Goal: Task Accomplishment & Management: Complete application form

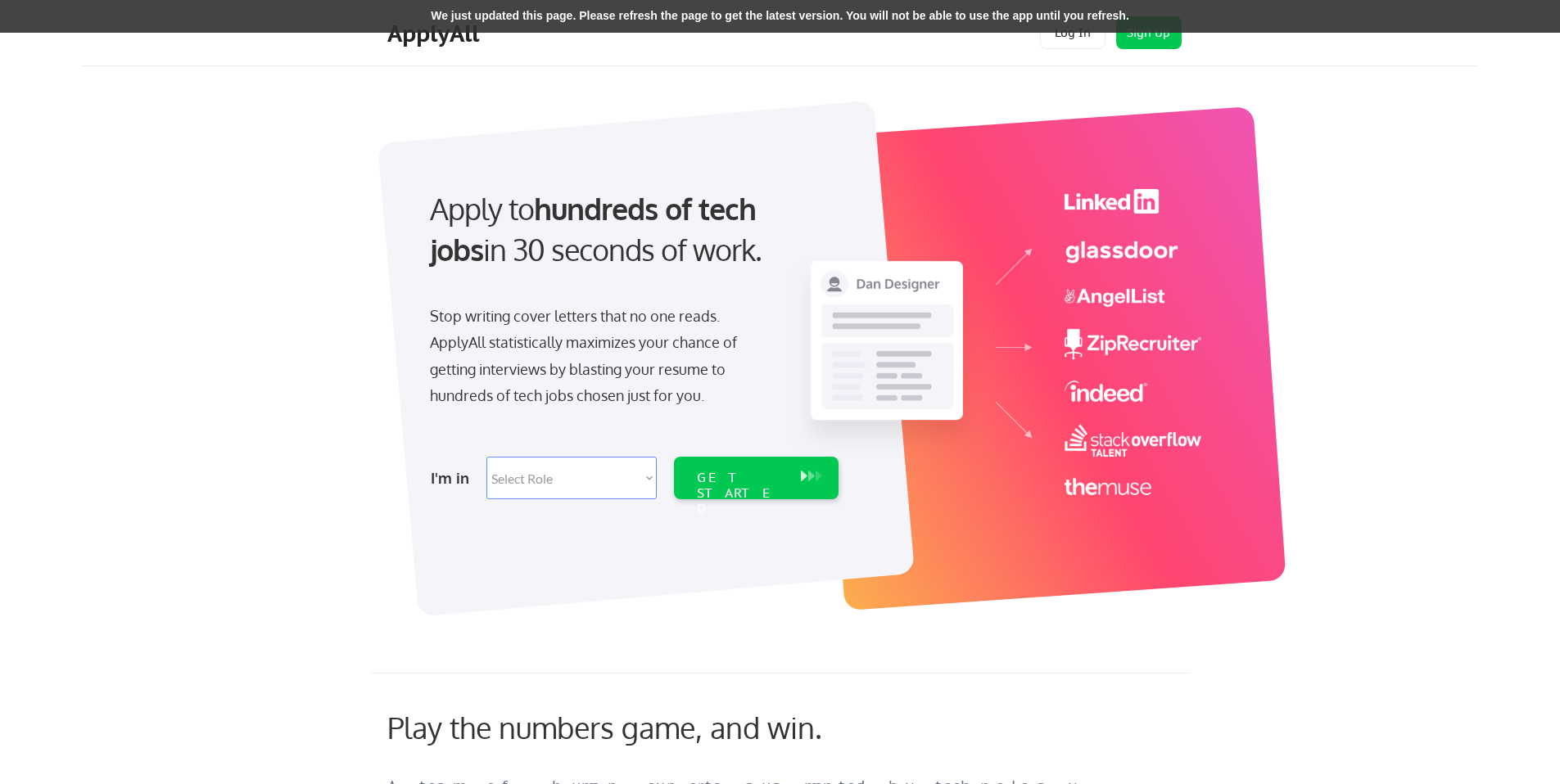
click at [530, 482] on select "Select Role Software Engineering Product Management Customer Success Sales UI/U…" at bounding box center [571, 477] width 170 height 42
click at [1068, 35] on button "Log In" at bounding box center [1073, 33] width 65 height 33
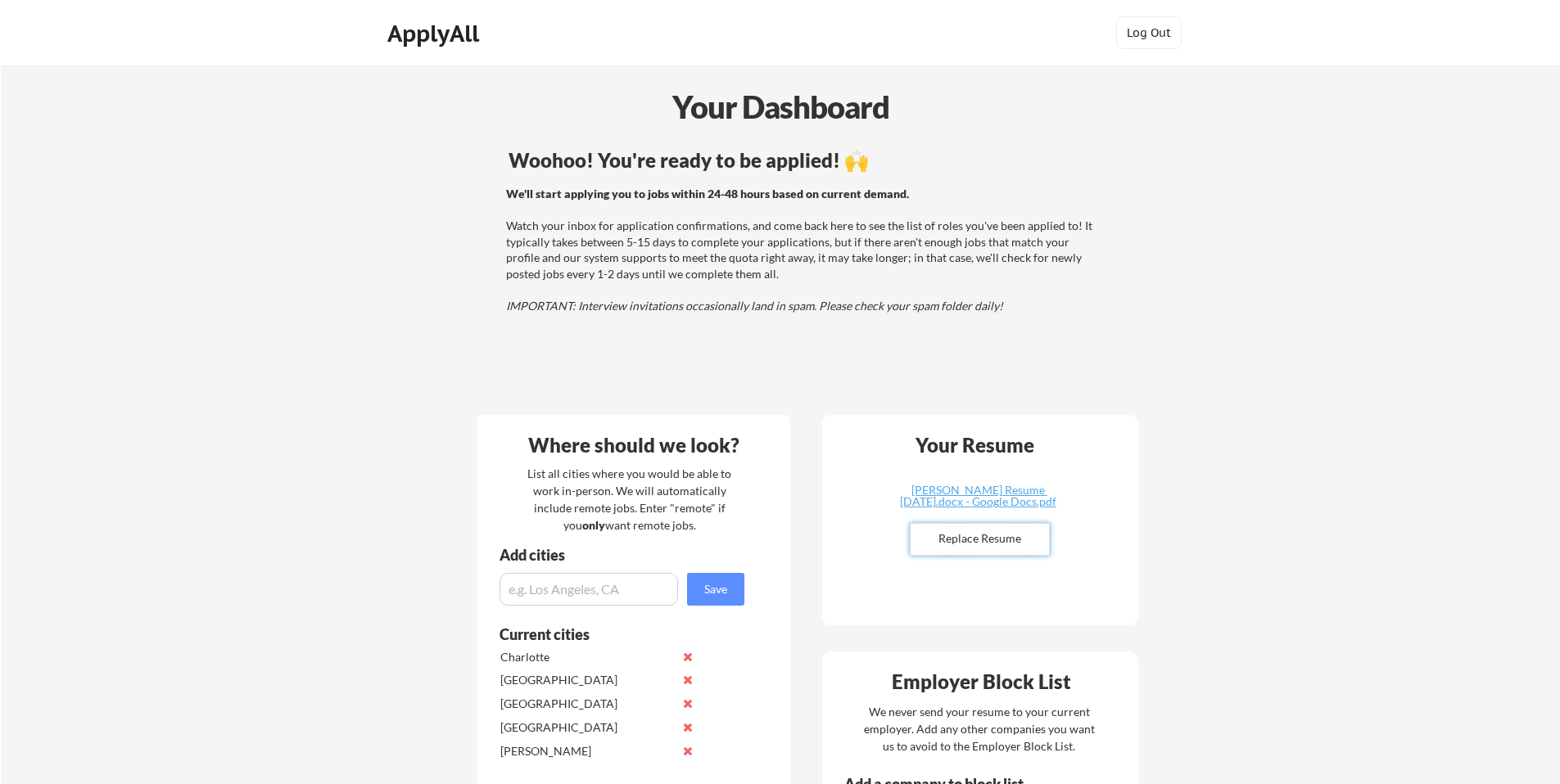
click at [965, 538] on input "file" at bounding box center [979, 539] width 138 height 31
type input "C:\fakepath\[PERSON_NAME] Resume [DATE].docx"
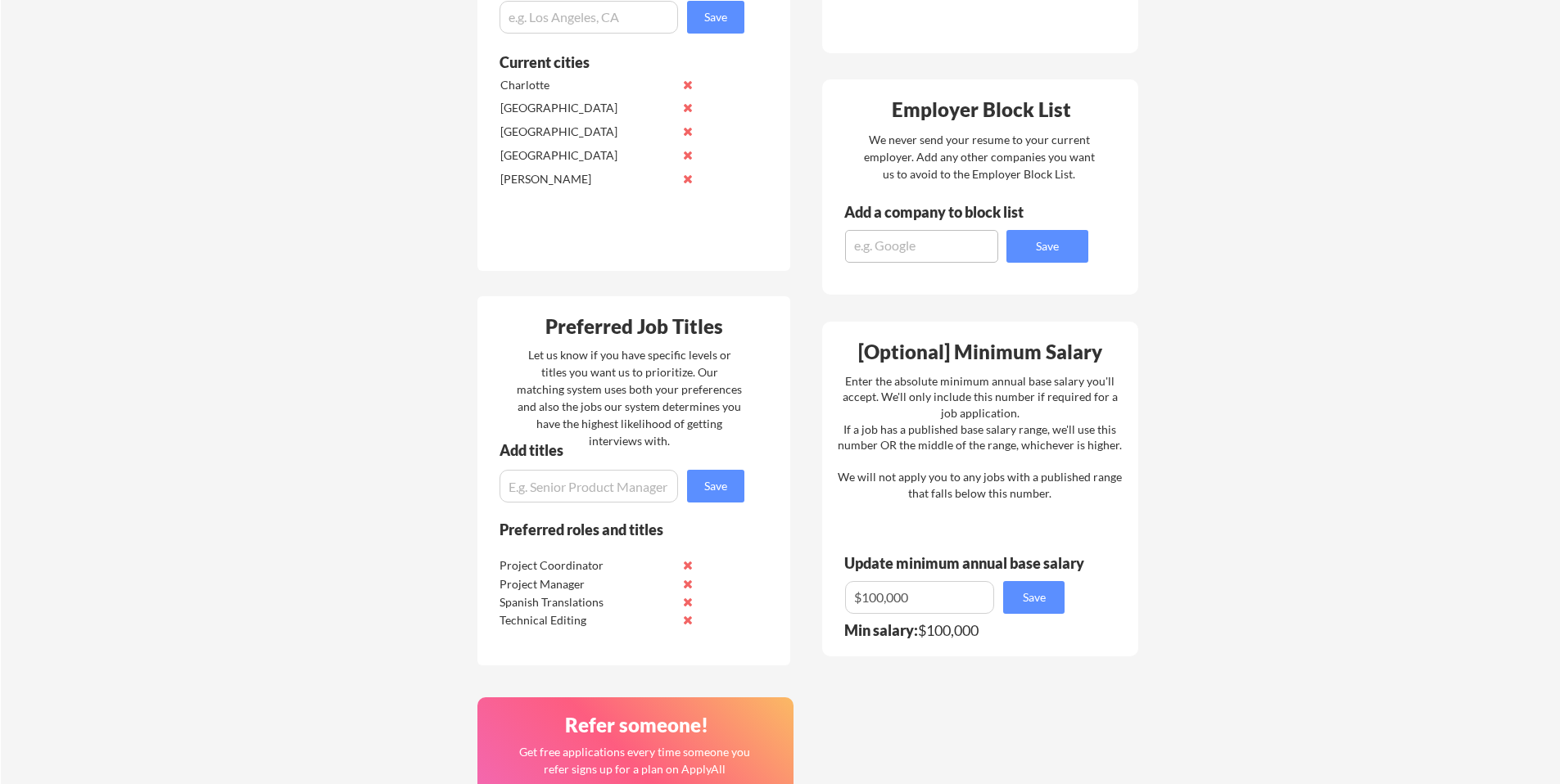
scroll to position [575, 0]
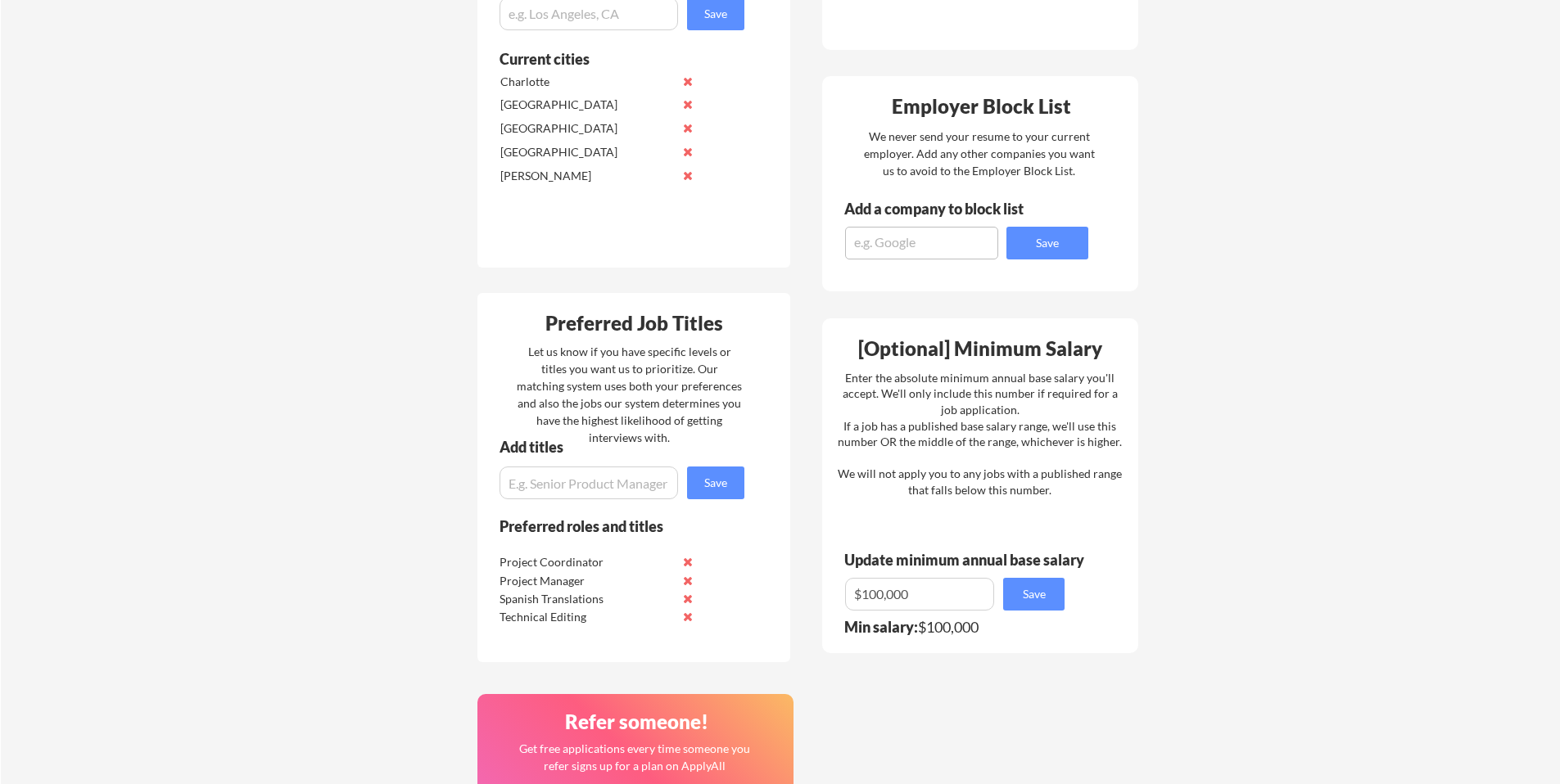
click at [885, 594] on input "input" at bounding box center [919, 594] width 149 height 33
type input "$."
type input "$90,000"
click at [1022, 595] on button "Save" at bounding box center [1034, 594] width 62 height 33
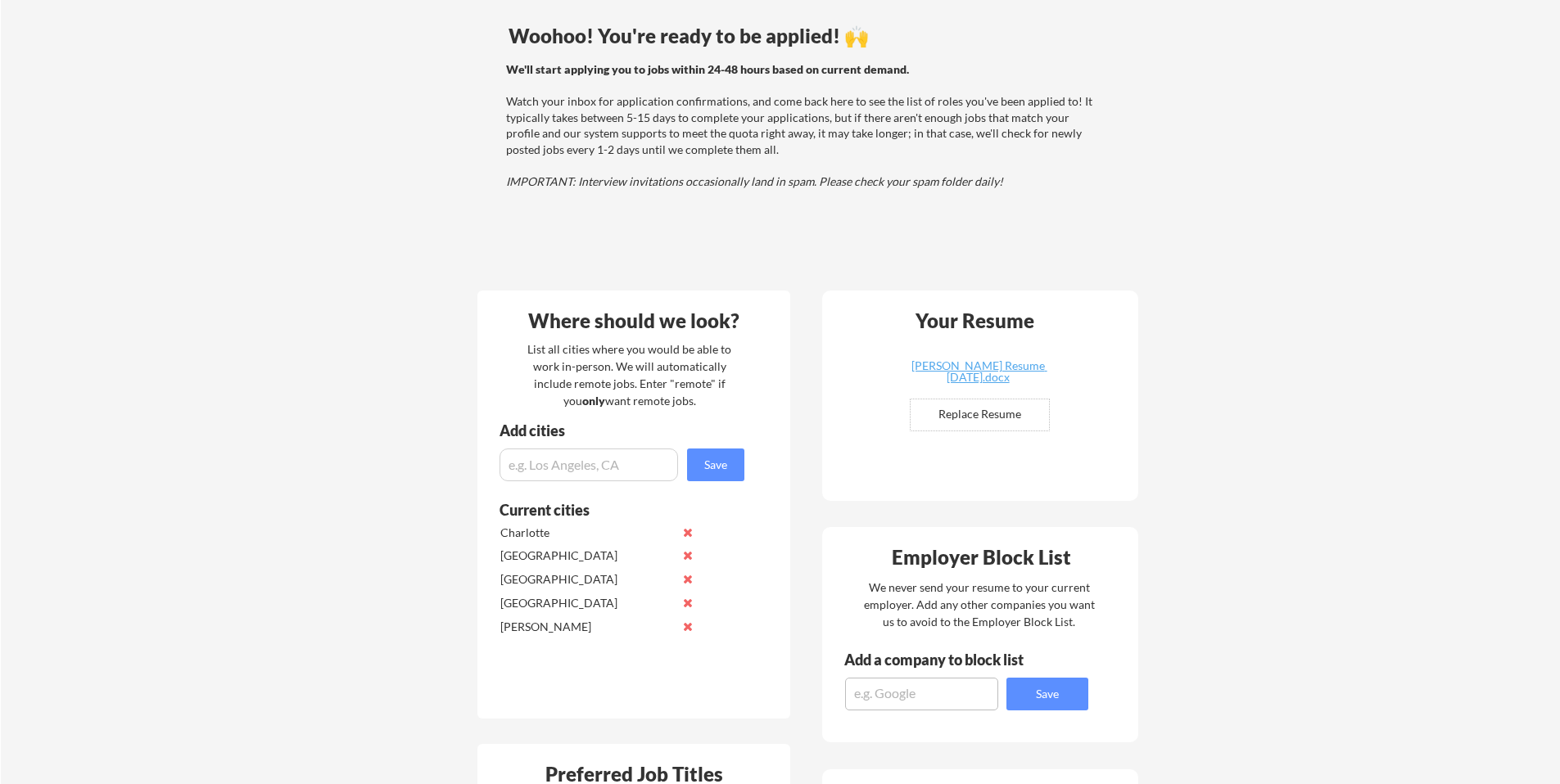
scroll to position [144, 0]
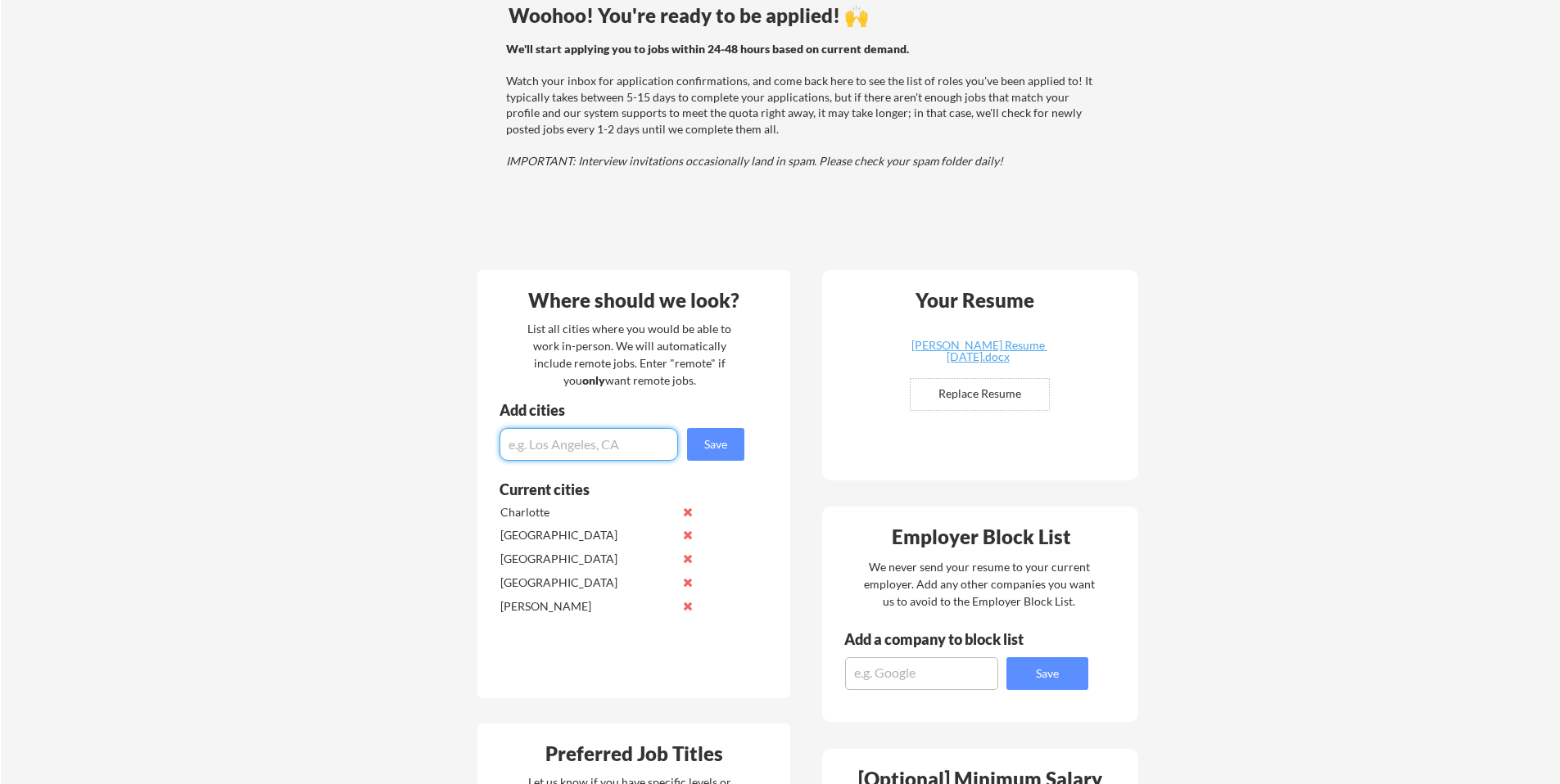
click at [583, 449] on input "input" at bounding box center [589, 444] width 179 height 33
